Goal: Information Seeking & Learning: Learn about a topic

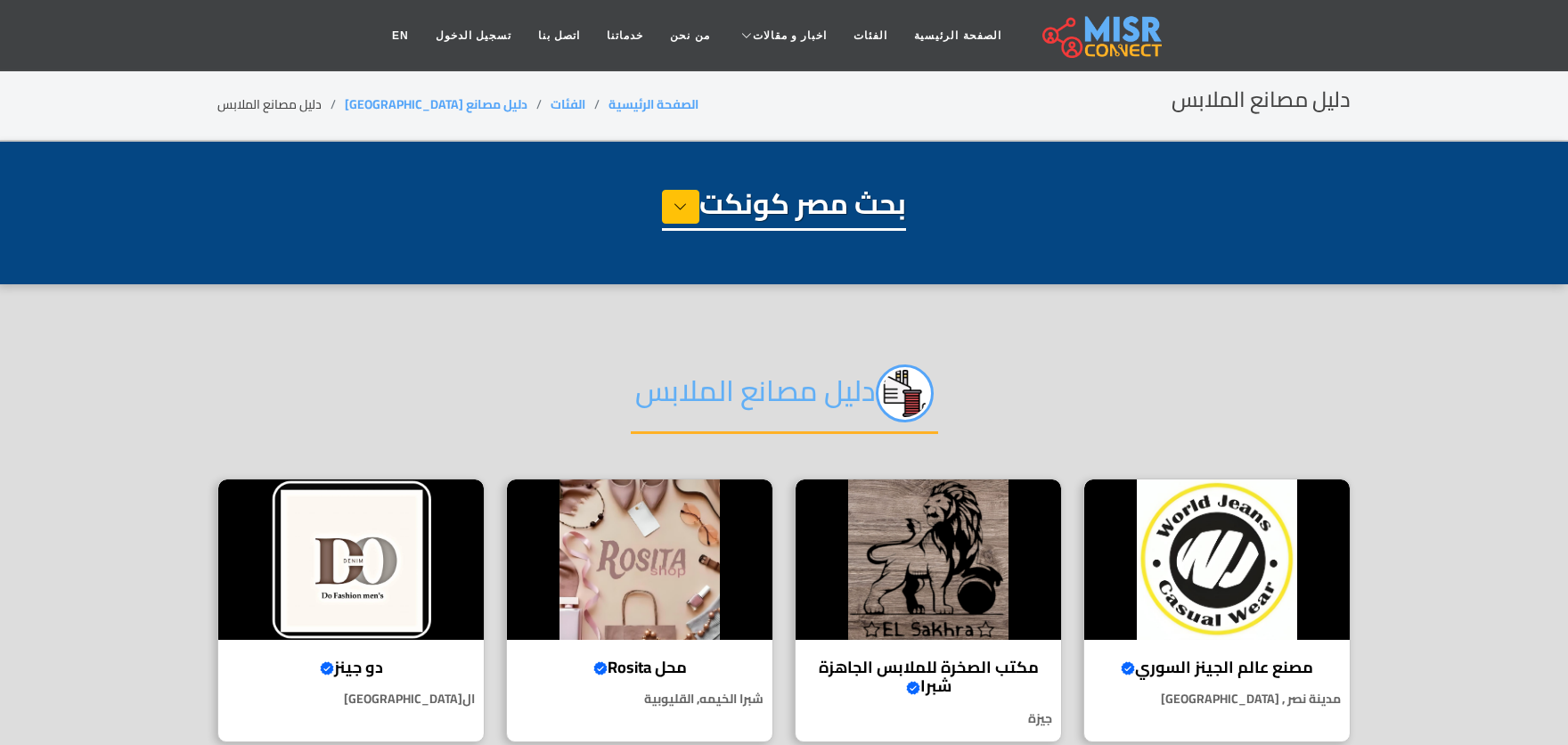
select select "**********"
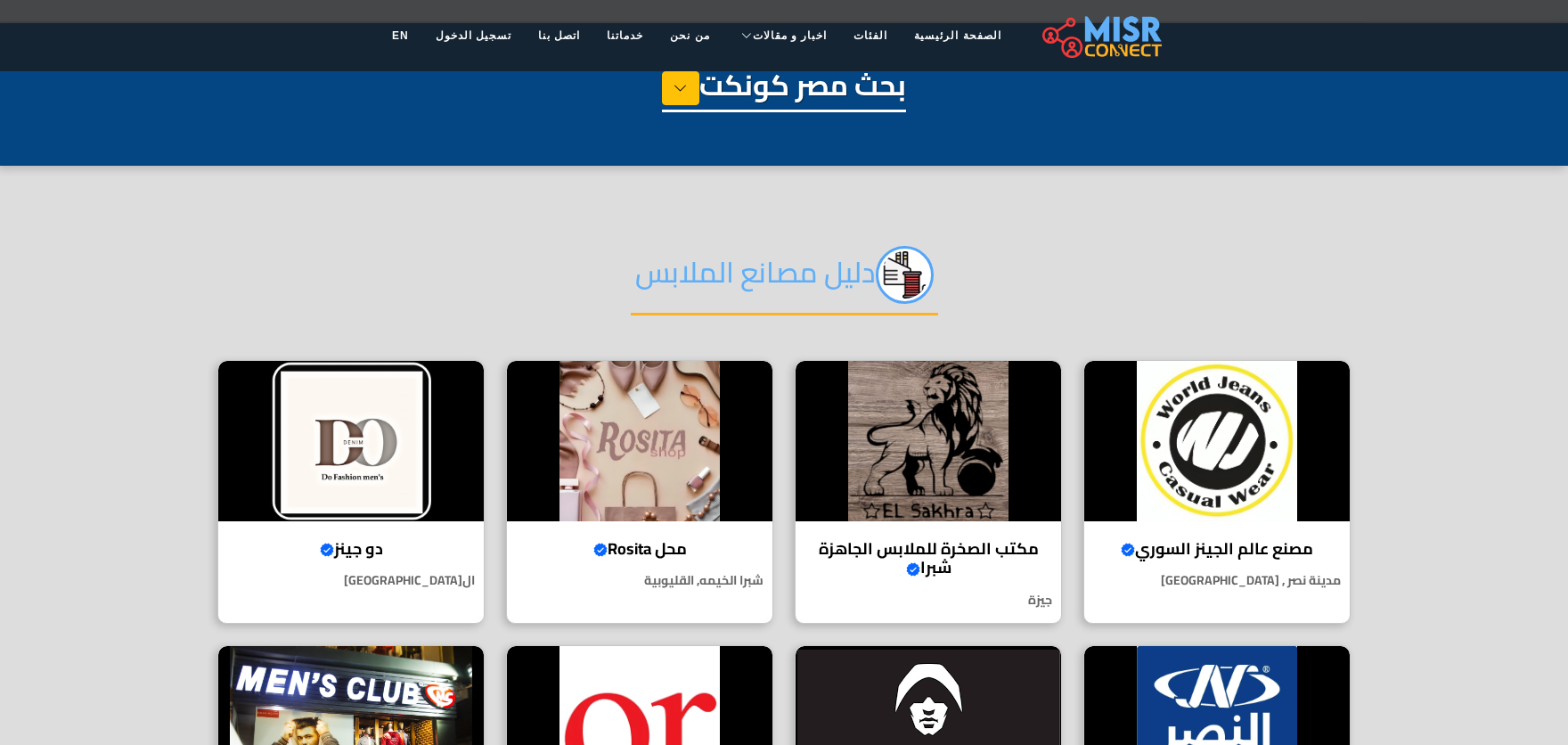
scroll to position [198, 0]
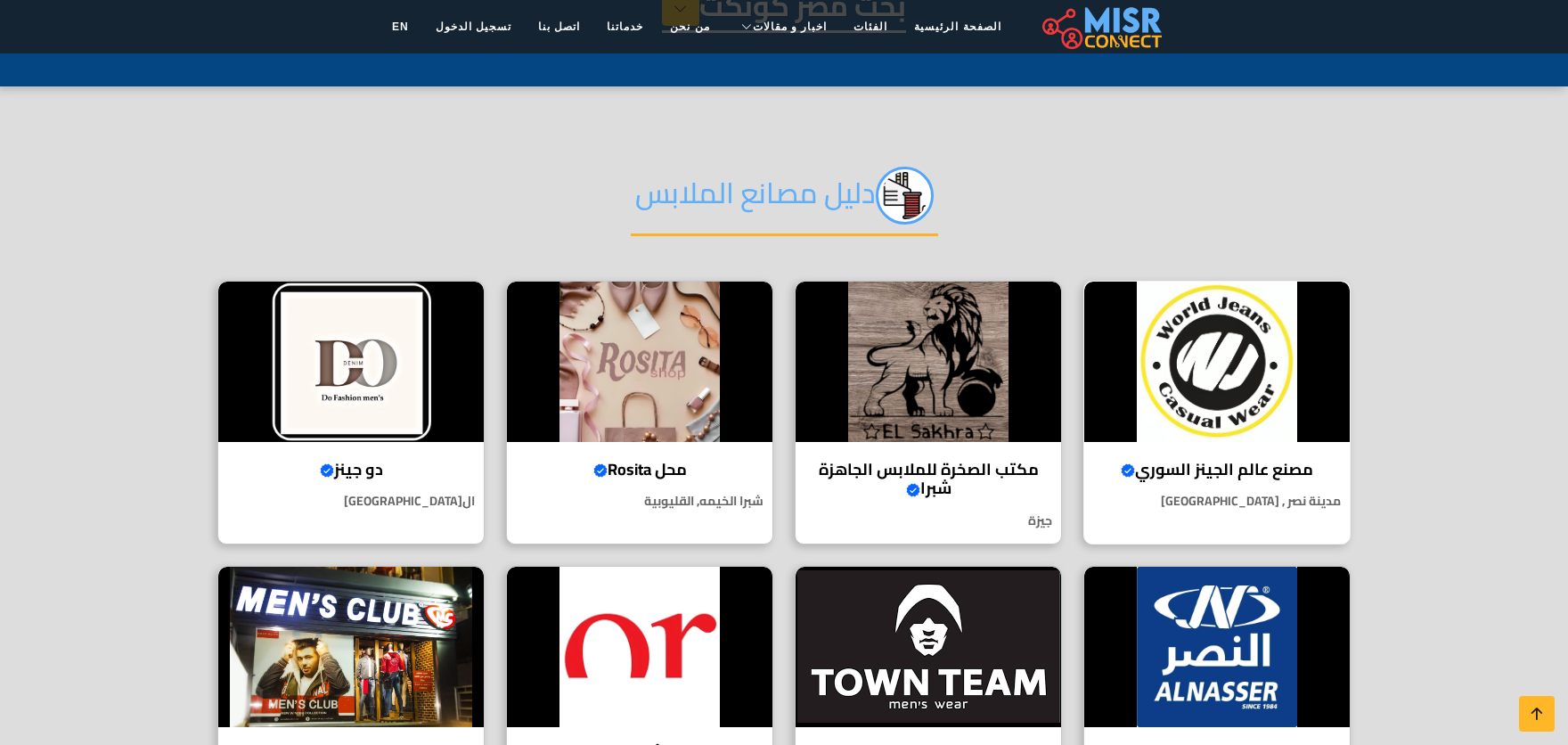
click at [1243, 349] on img at bounding box center [1217, 362] width 265 height 161
click at [399, 362] on img at bounding box center [351, 362] width 265 height 161
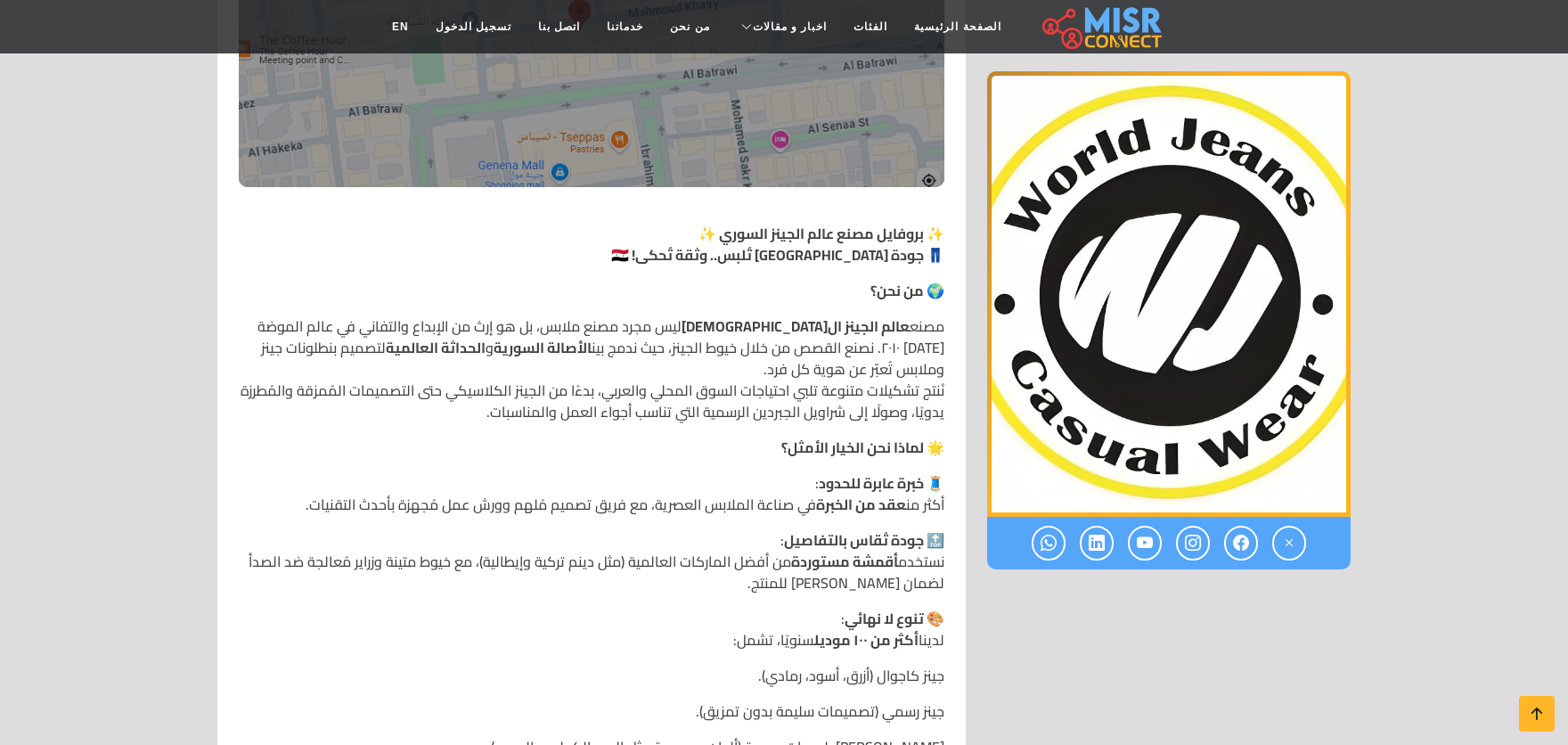
scroll to position [692, 0]
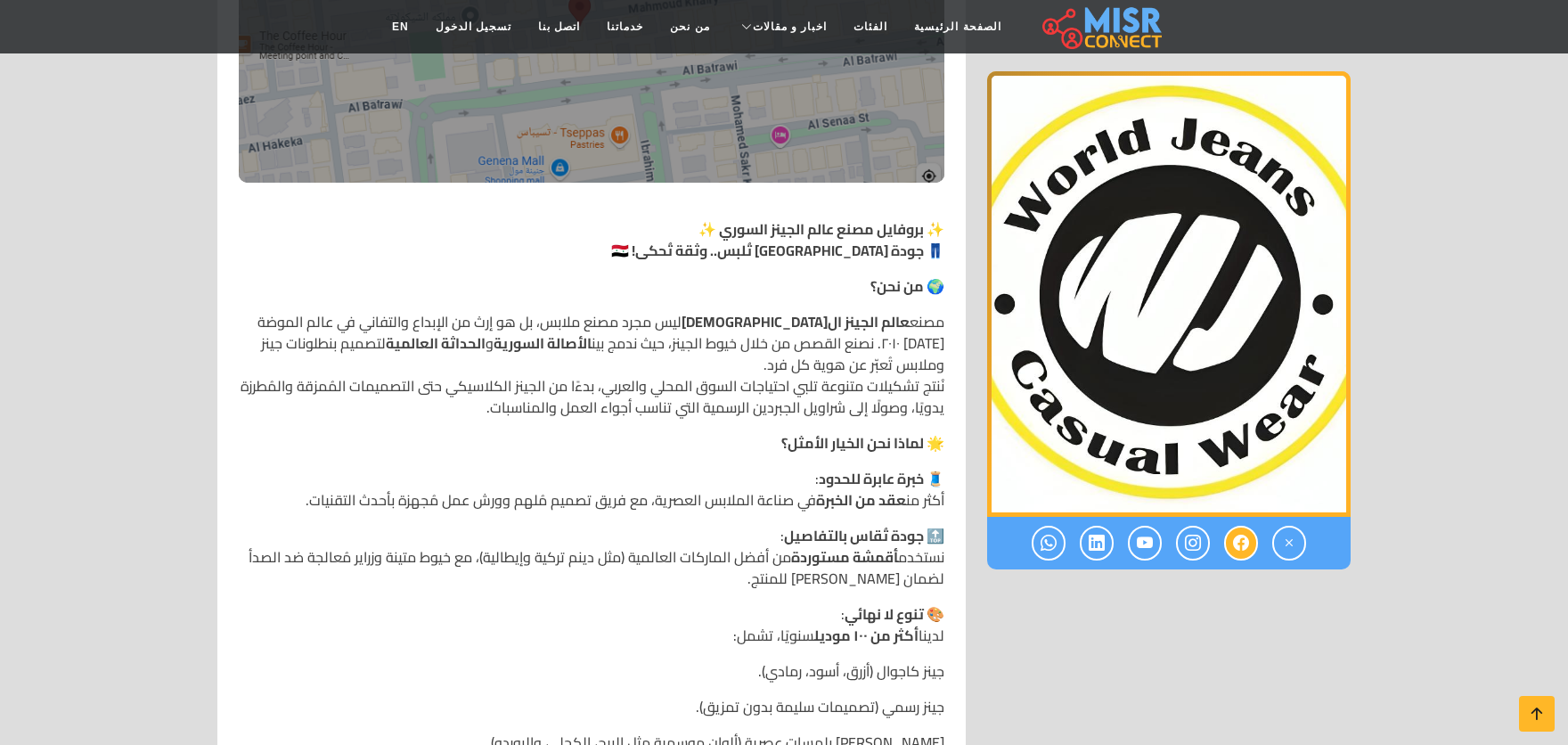
click at [1235, 541] on icon at bounding box center [1241, 543] width 16 height 30
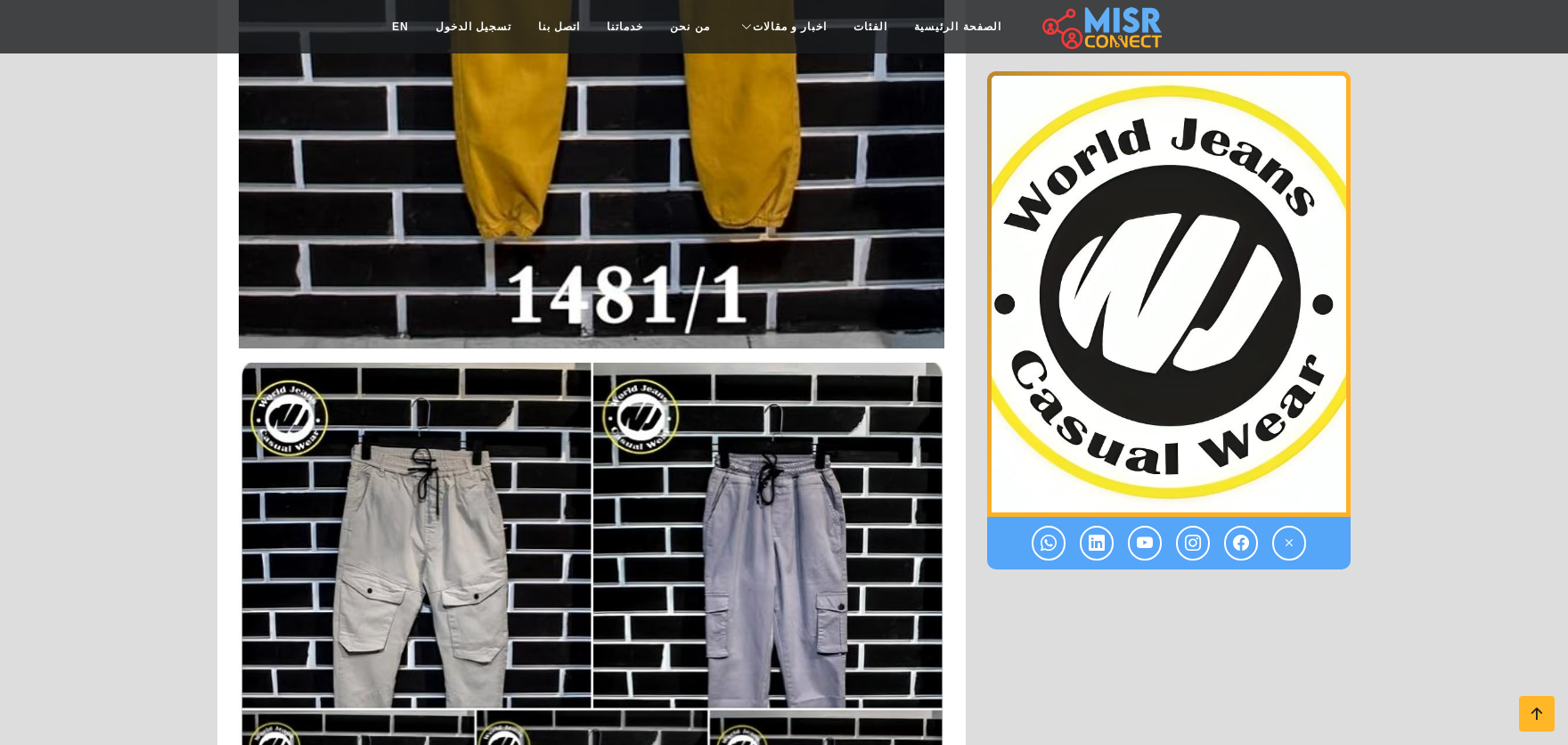
scroll to position [5880, 0]
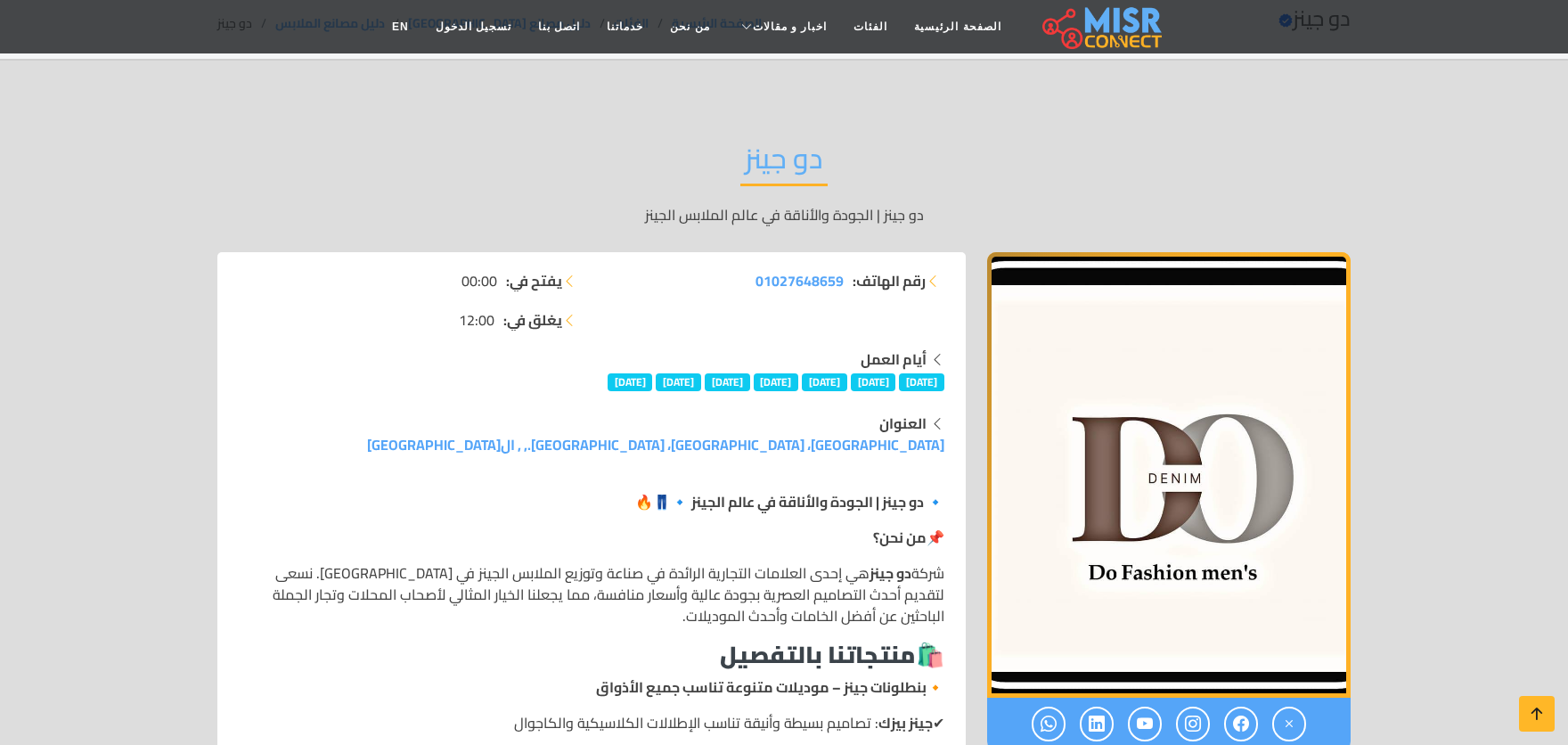
scroll to position [297, 0]
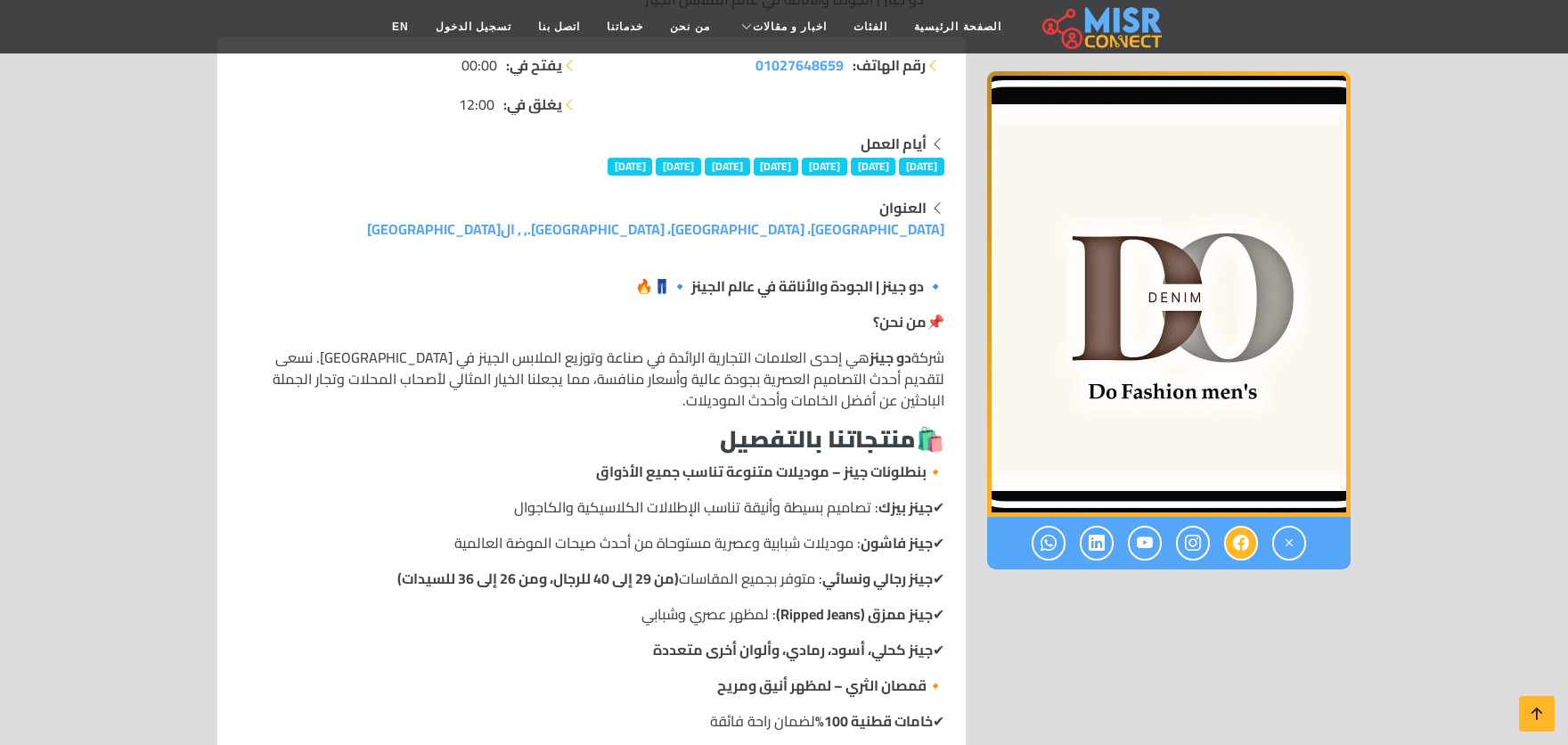
click at [1233, 536] on icon at bounding box center [1241, 543] width 16 height 30
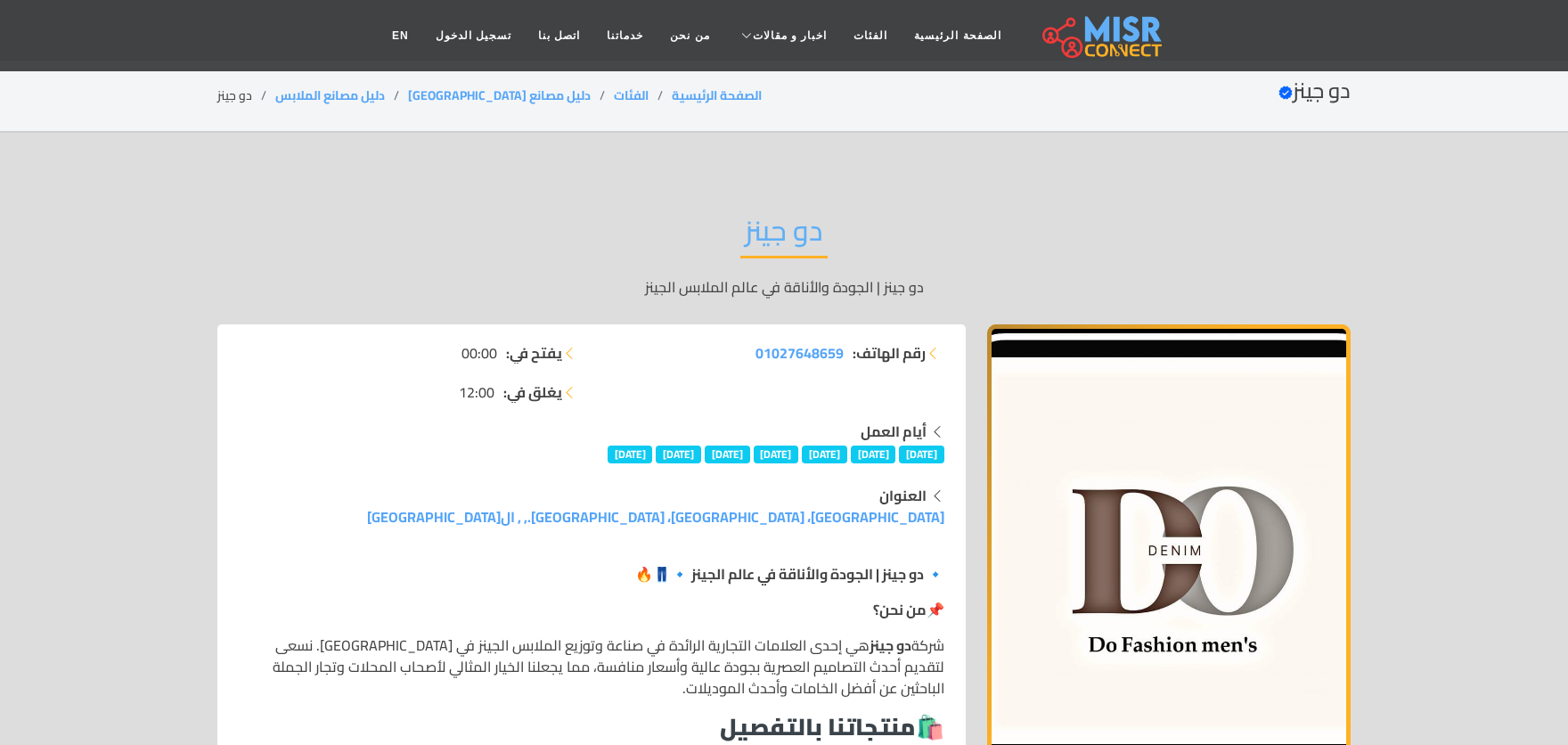
scroll to position [0, 0]
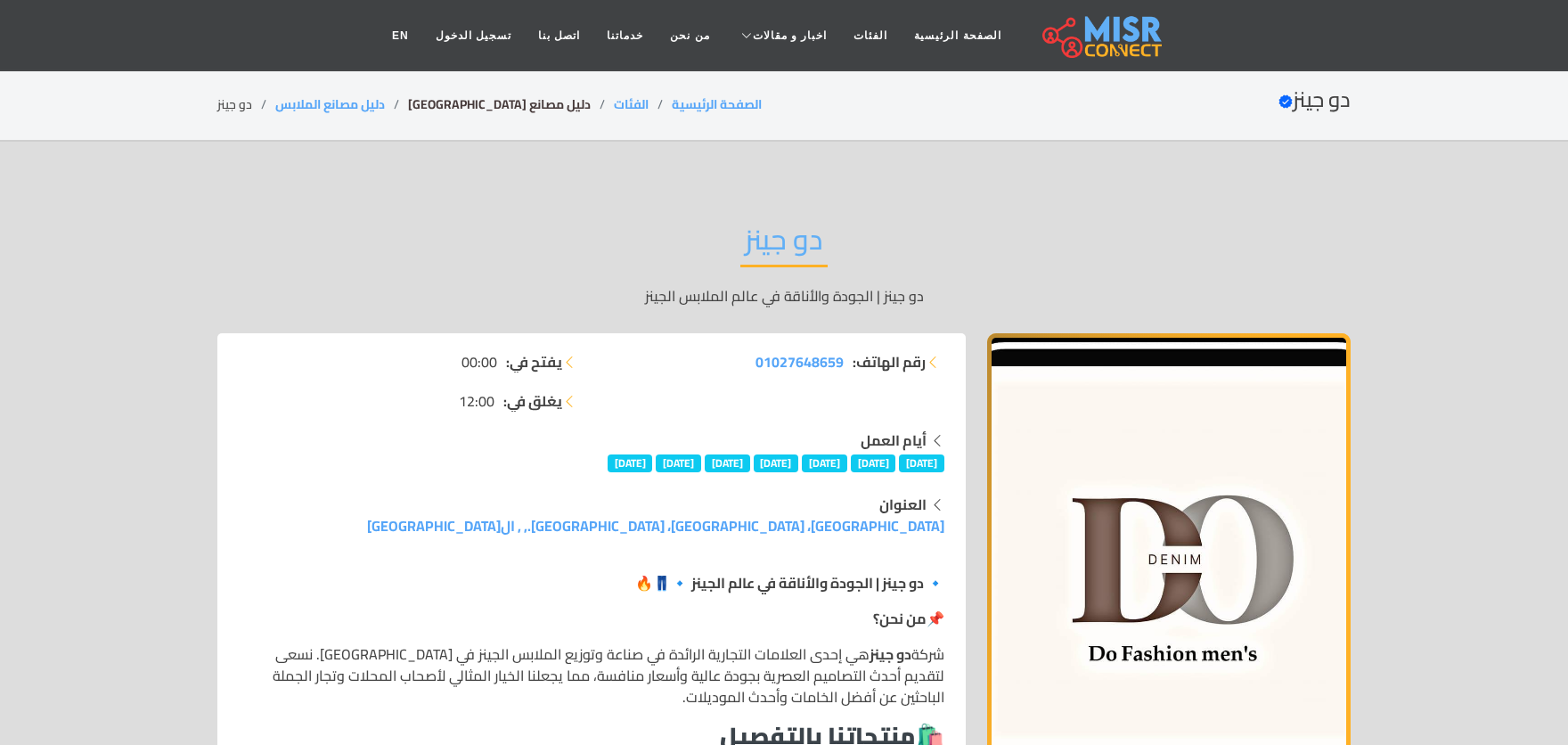
click at [451, 104] on link "دليل مصانع [GEOGRAPHIC_DATA]" at bounding box center [499, 105] width 182 height 23
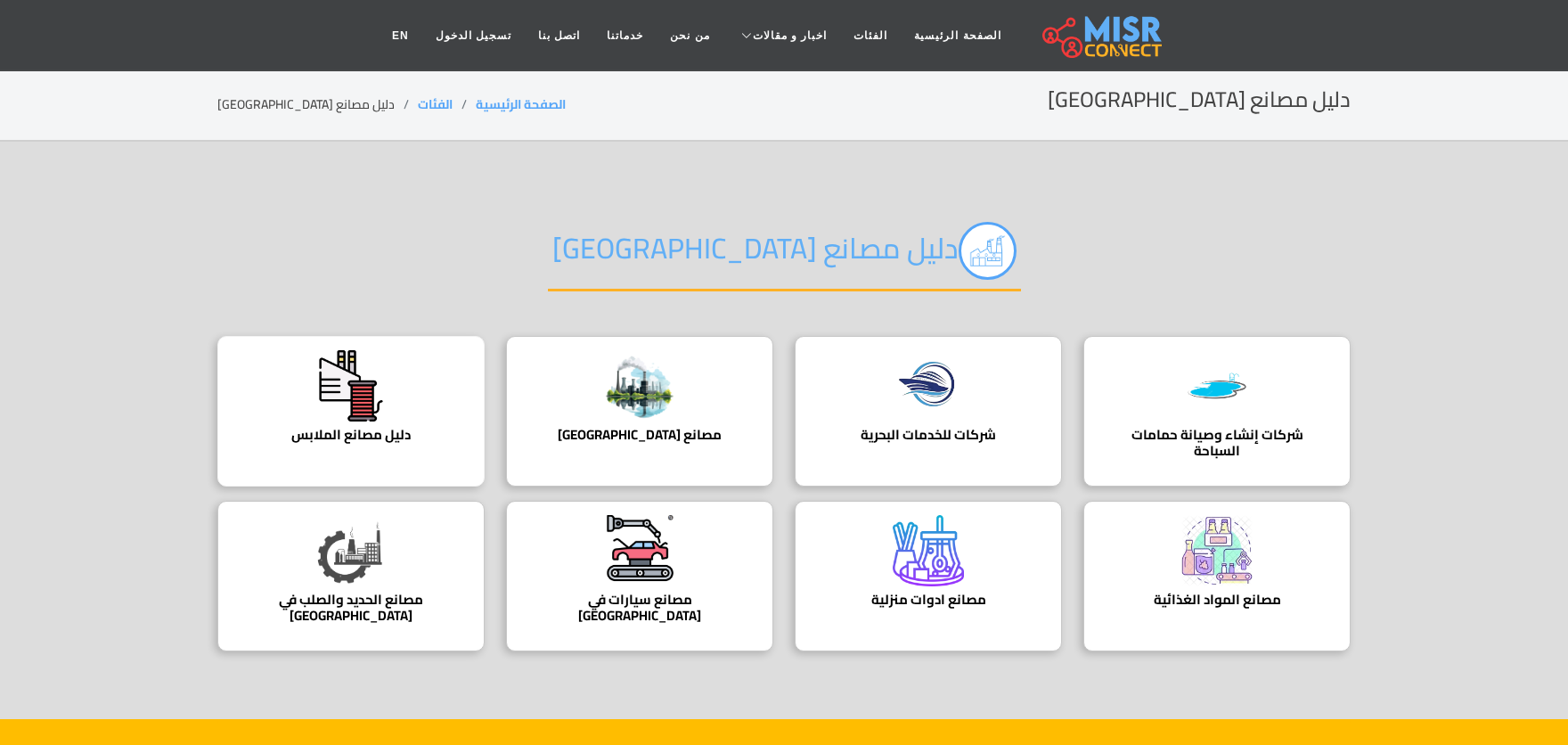
click at [392, 398] on div "دليل مصانع الملابس دليل مصانع الملابس في [GEOGRAPHIC_DATA]" at bounding box center [351, 410] width 267 height 151
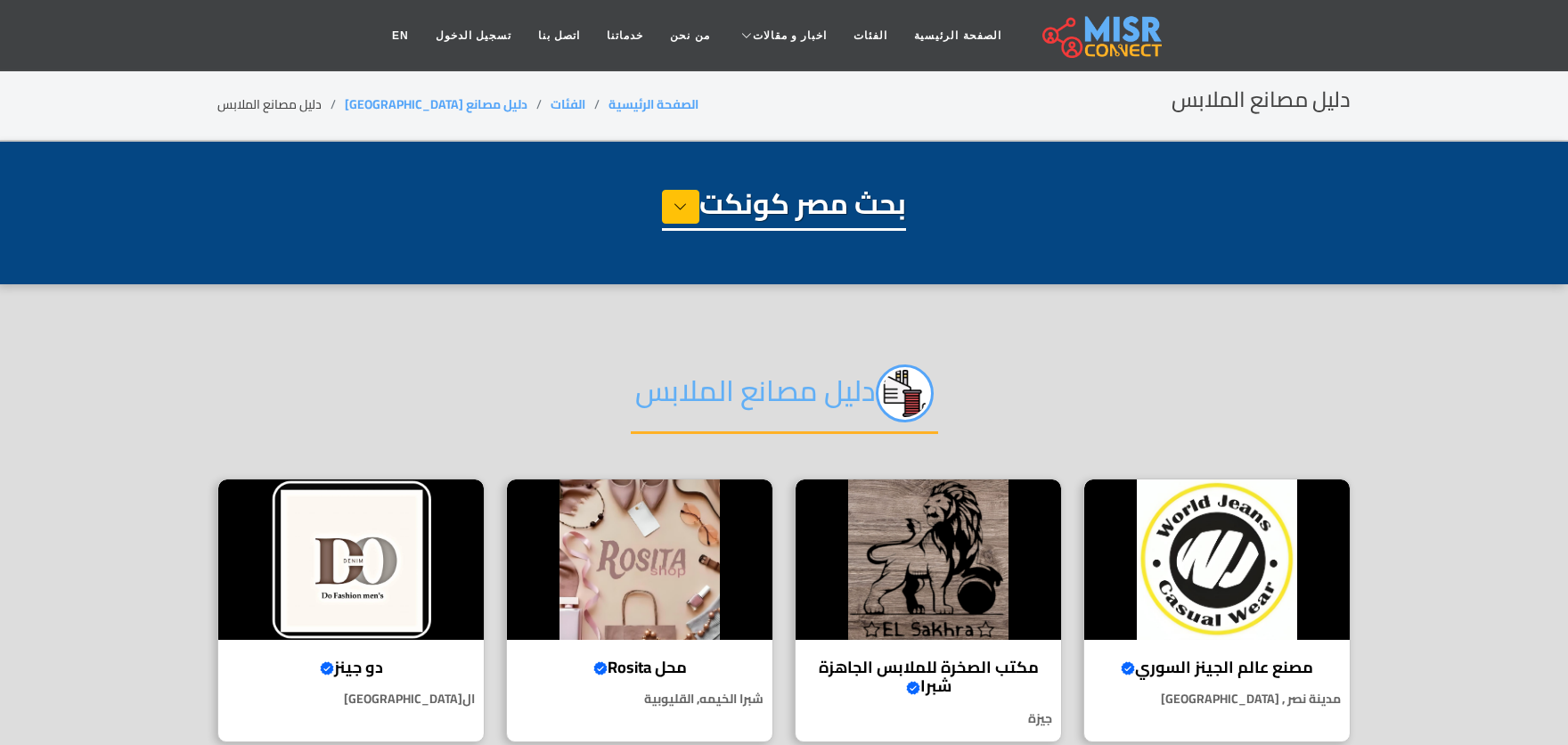
select select "**********"
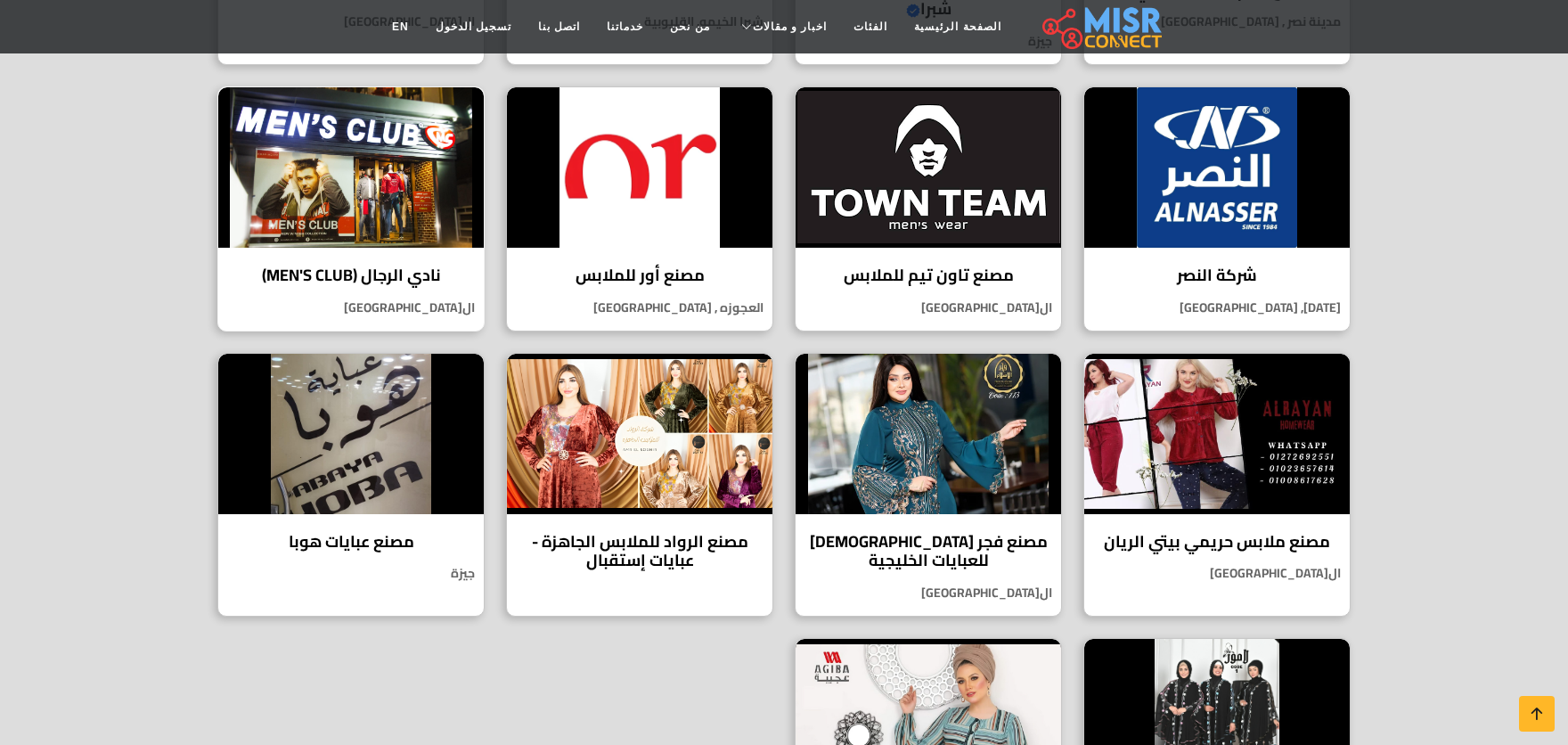
scroll to position [692, 0]
